Goal: Task Accomplishment & Management: Manage account settings

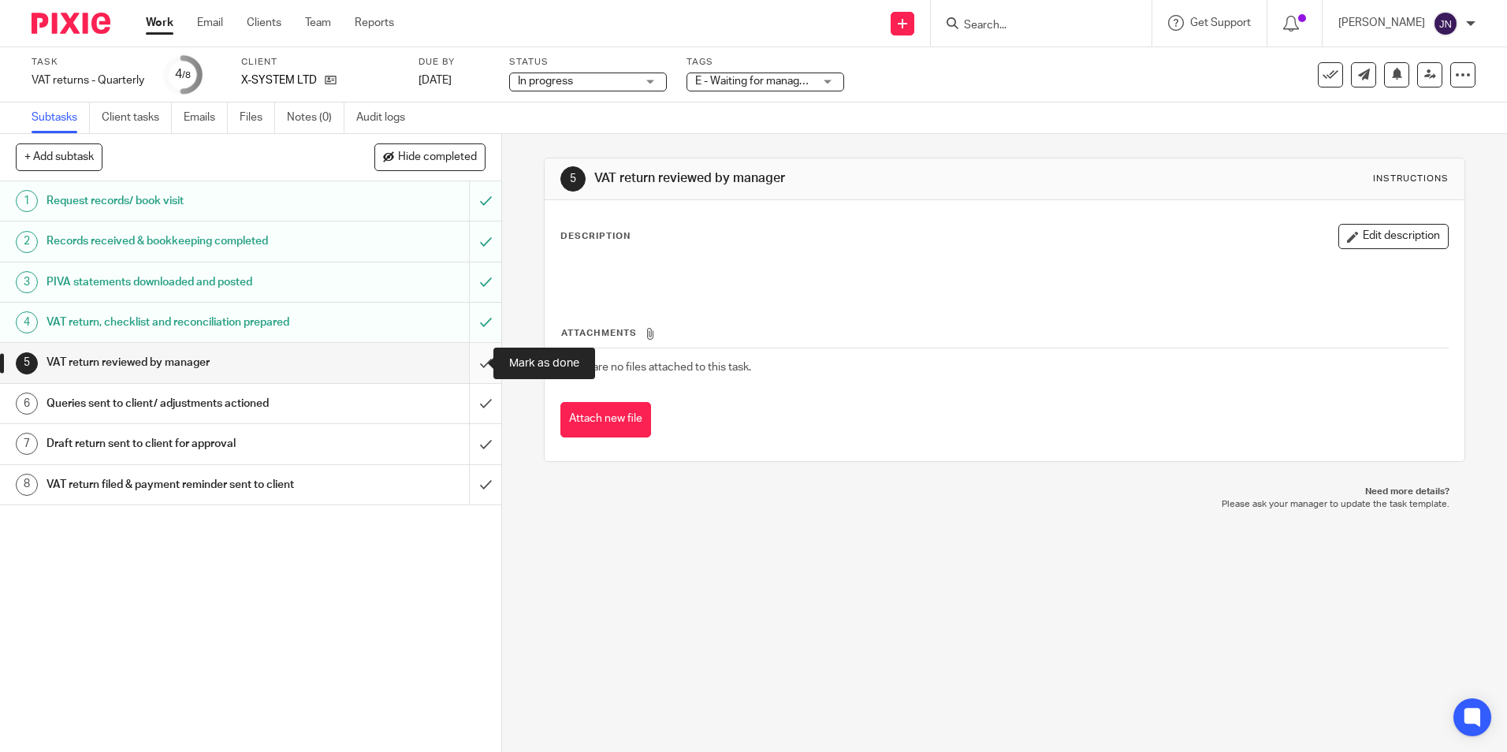
click at [464, 359] on input "submit" at bounding box center [250, 362] width 501 height 39
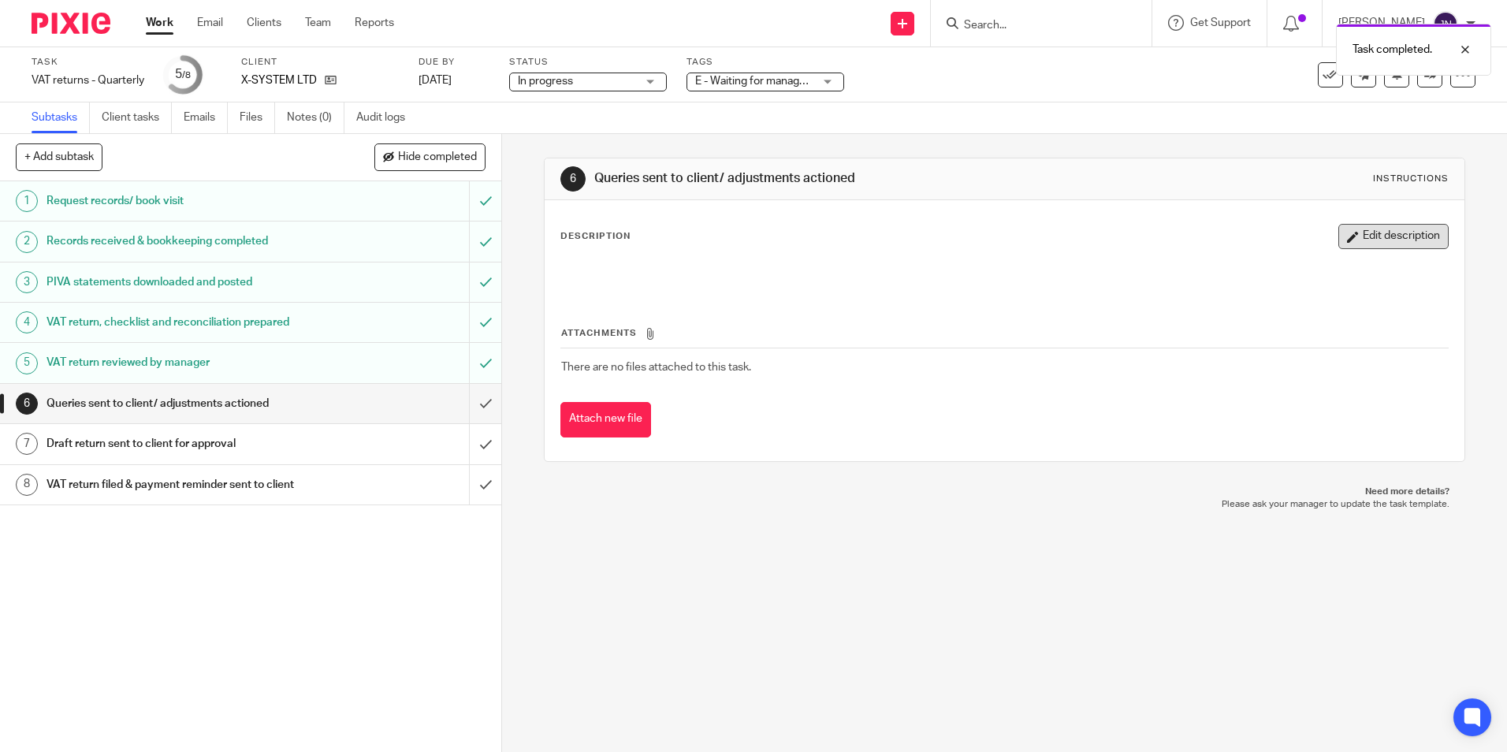
click at [1365, 240] on button "Edit description" at bounding box center [1394, 236] width 110 height 25
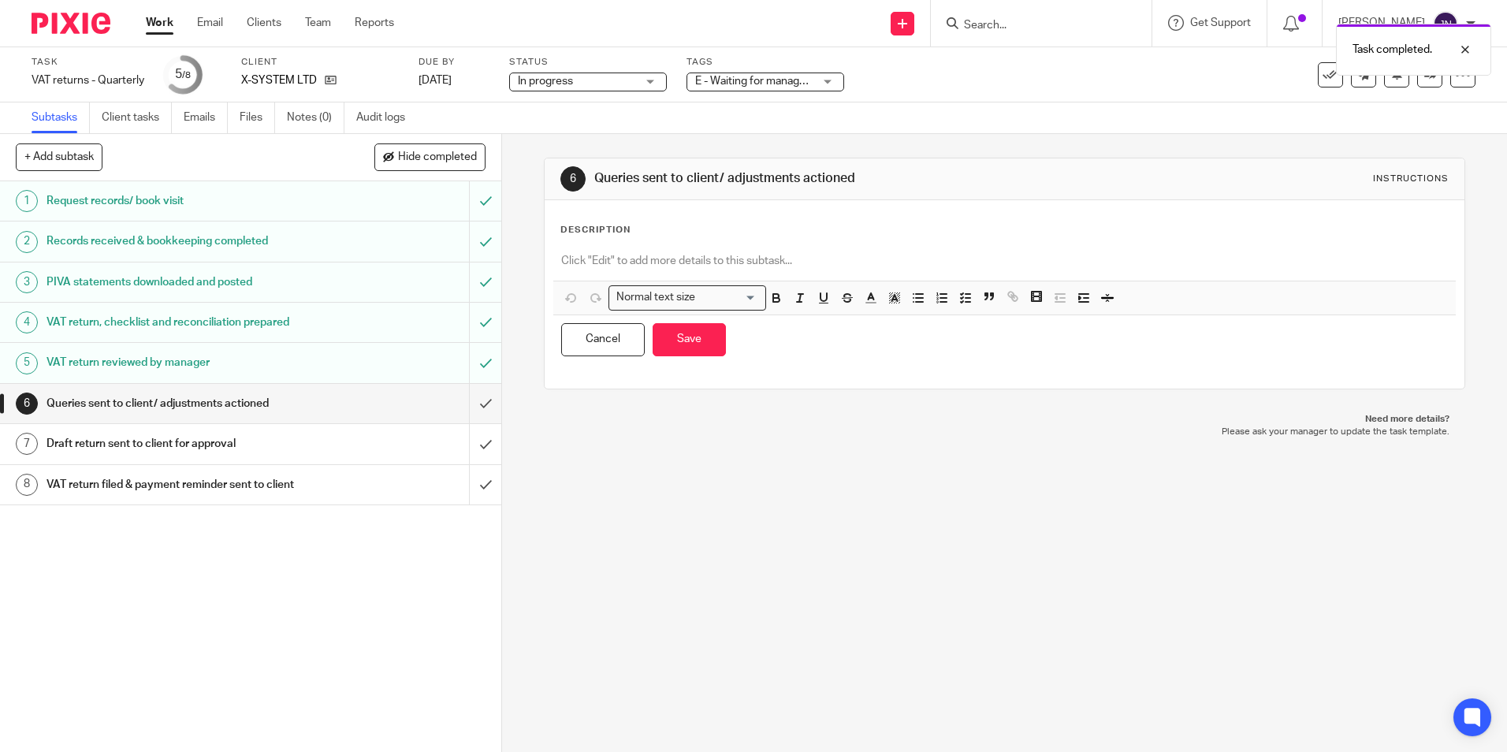
click at [787, 252] on div at bounding box center [1004, 262] width 902 height 35
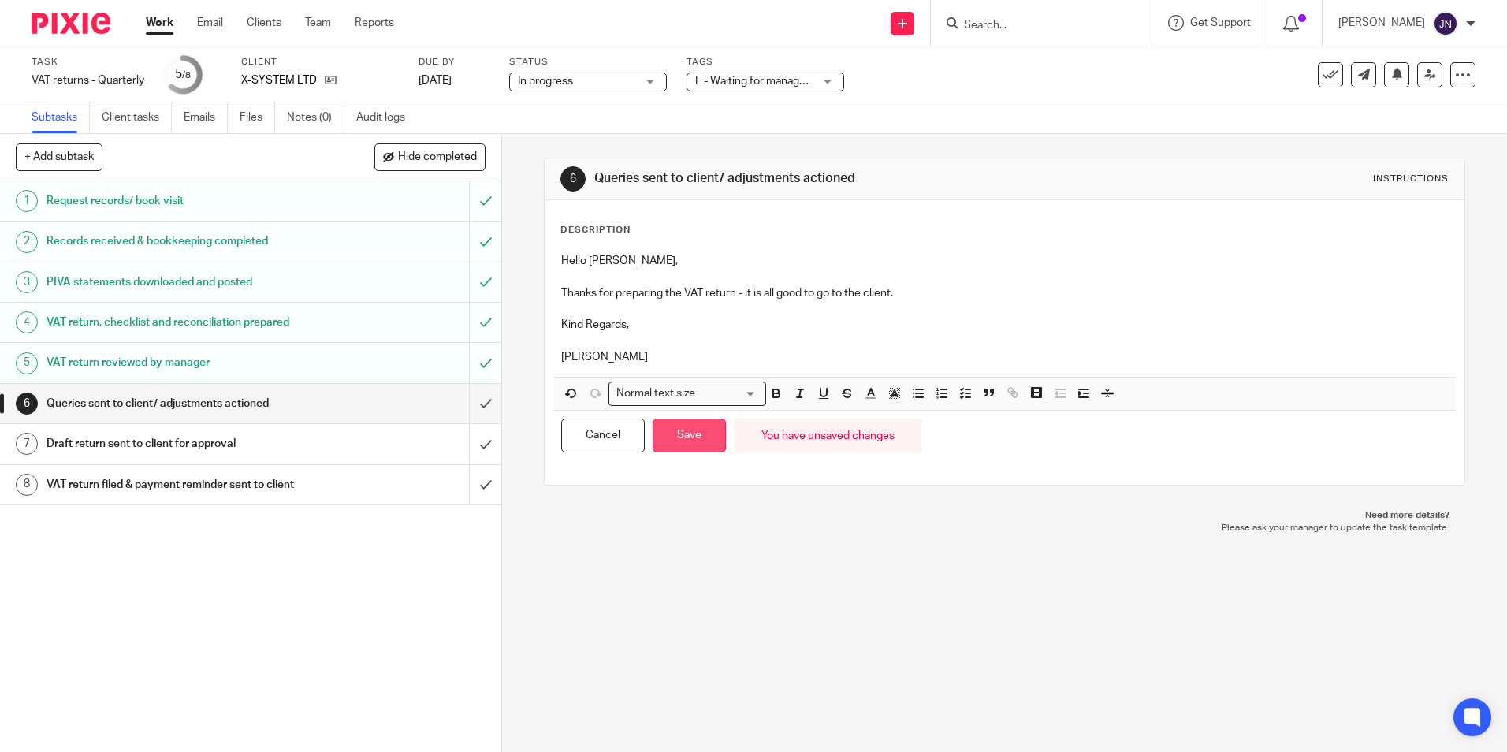
click at [671, 441] on button "Save" at bounding box center [689, 436] width 73 height 34
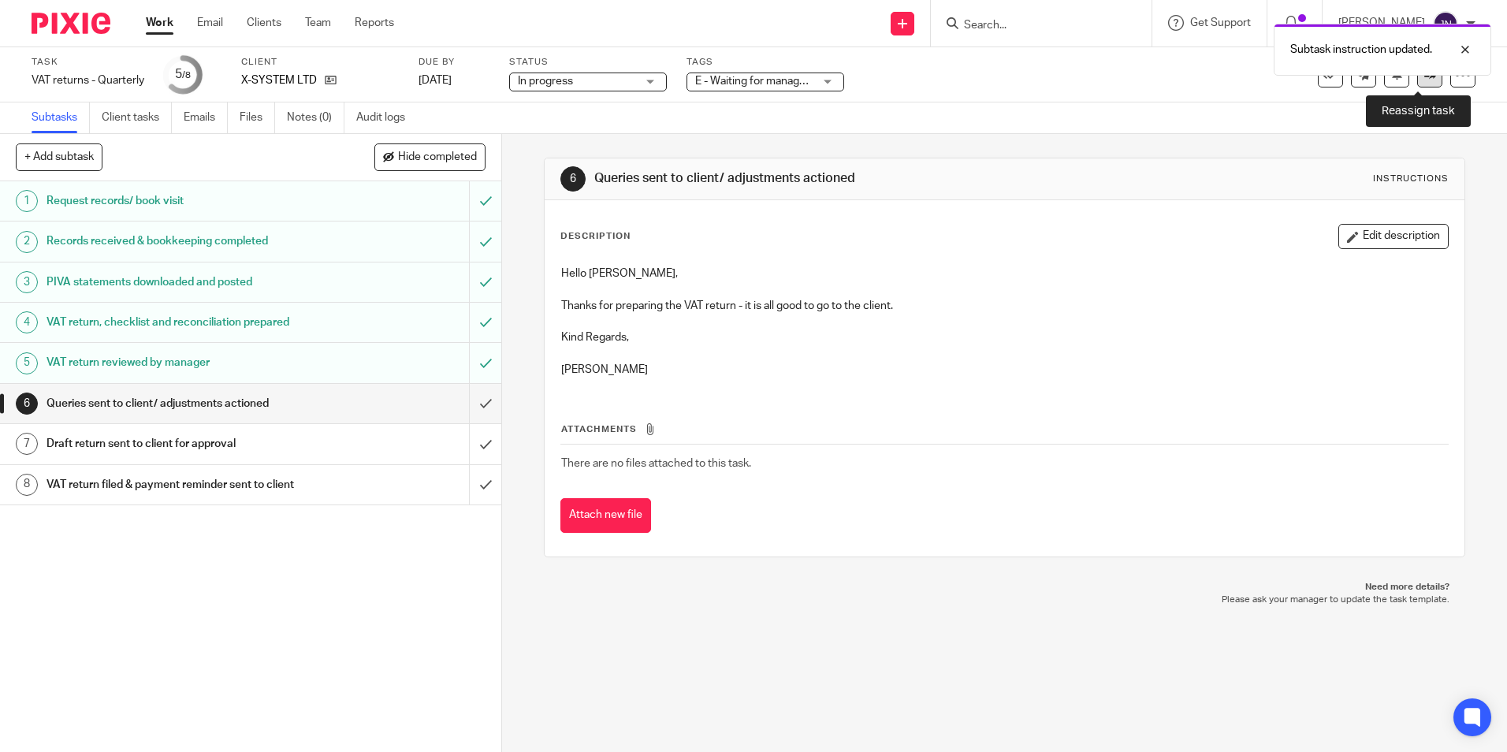
click at [1417, 83] on link at bounding box center [1429, 74] width 25 height 25
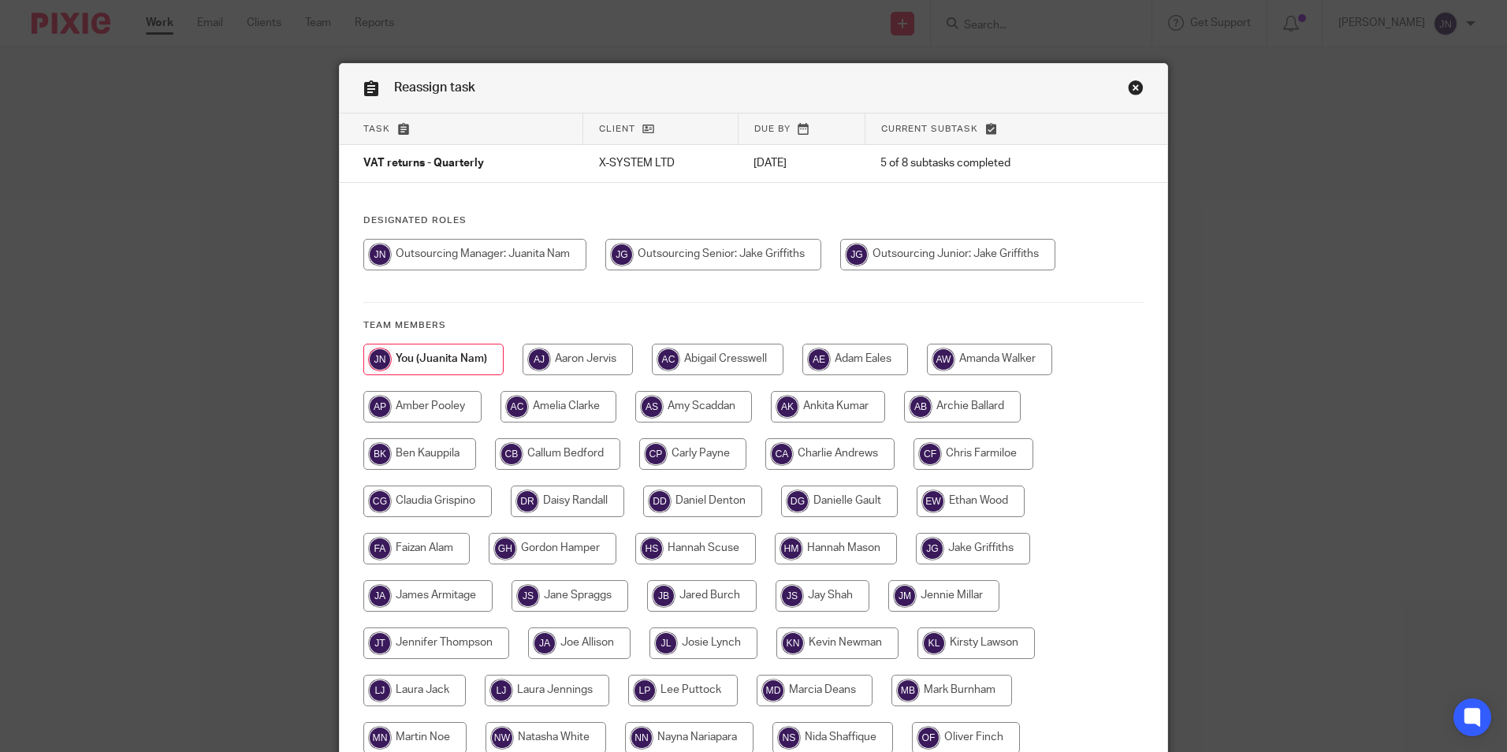
click at [687, 255] on input "radio" at bounding box center [713, 255] width 216 height 32
radio input "true"
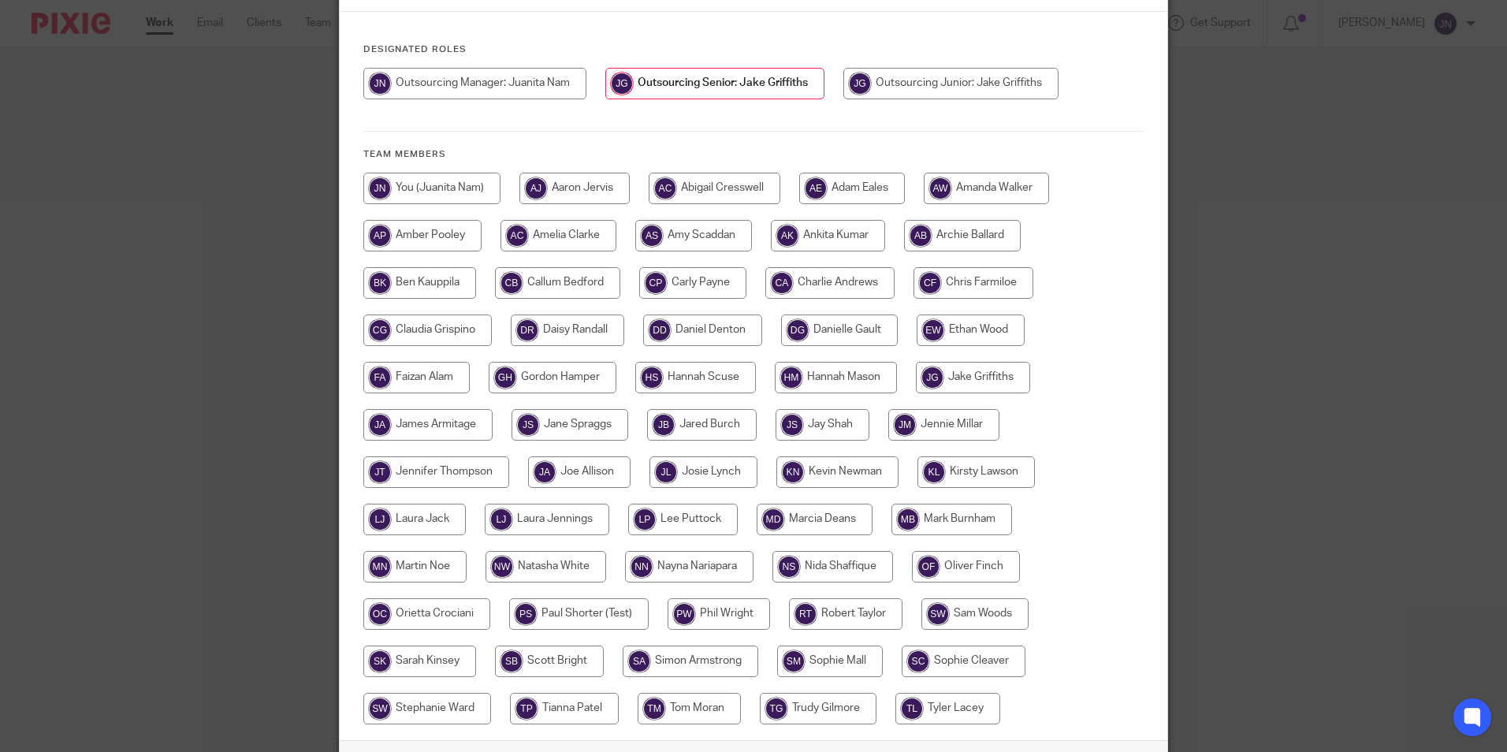
scroll to position [289, 0]
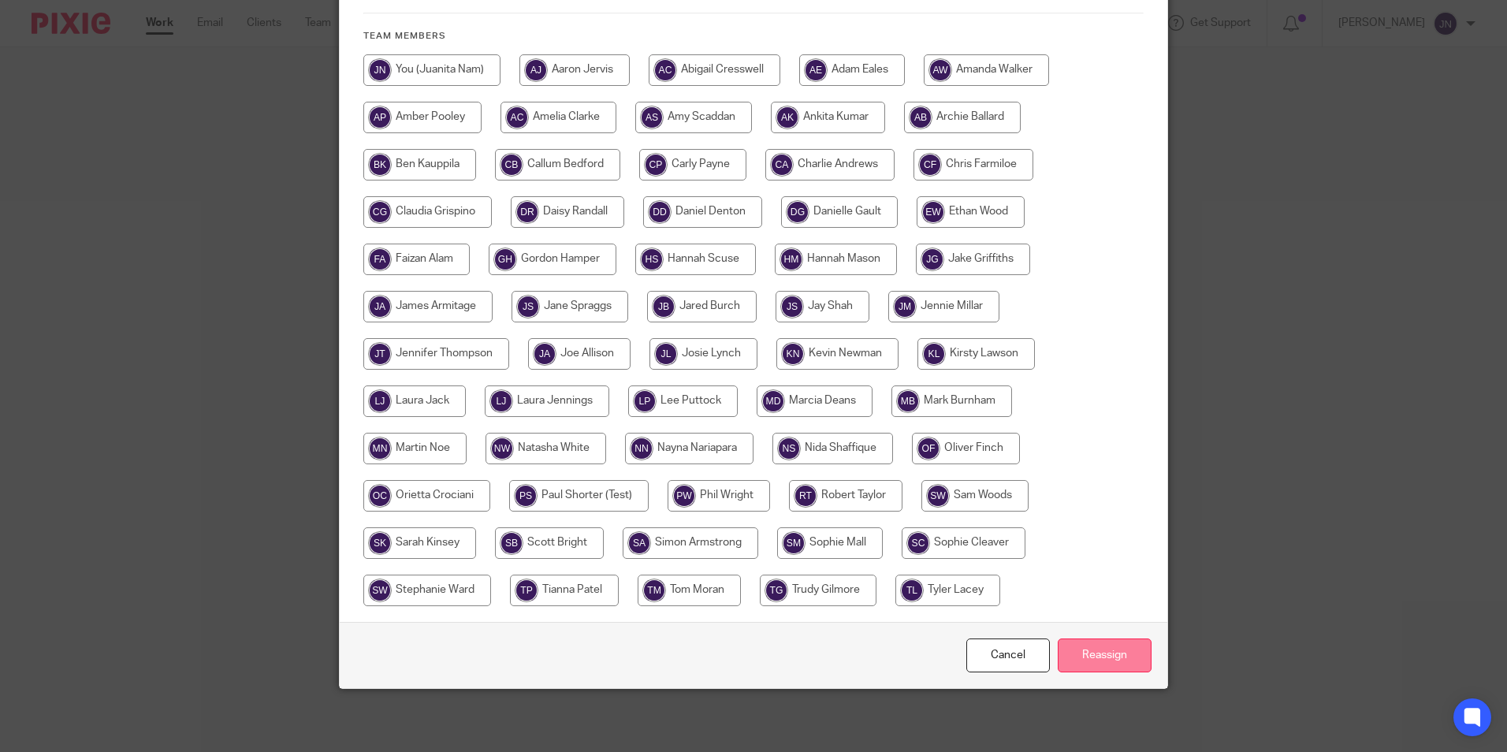
click at [1128, 669] on input "Reassign" at bounding box center [1105, 656] width 94 height 34
